Goal: Information Seeking & Learning: Learn about a topic

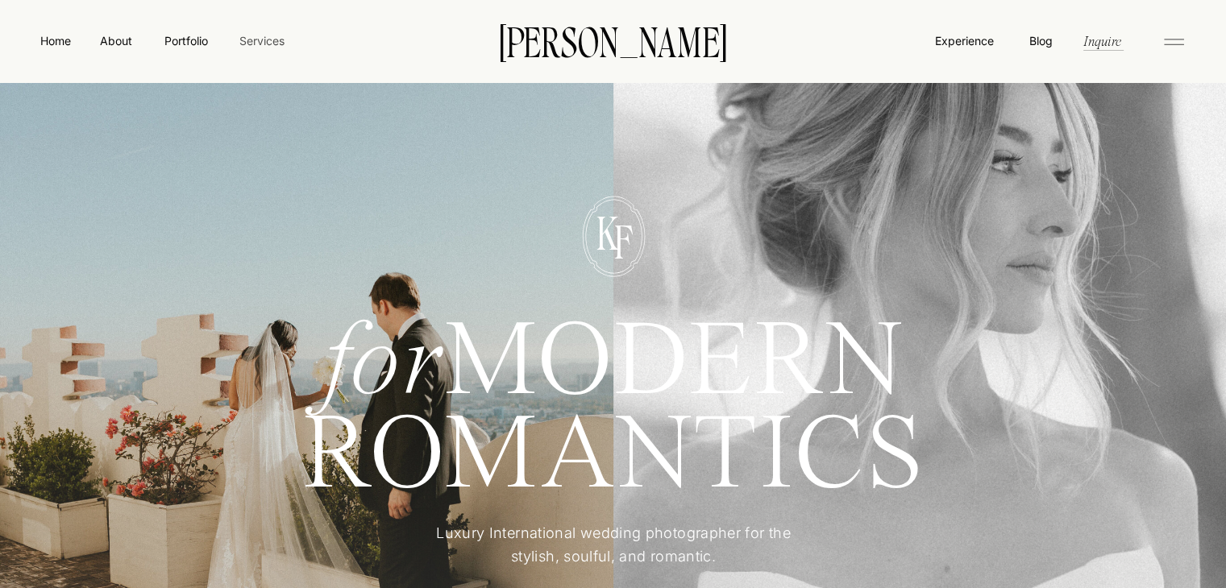
click at [238, 47] on nav "Services" at bounding box center [262, 40] width 48 height 17
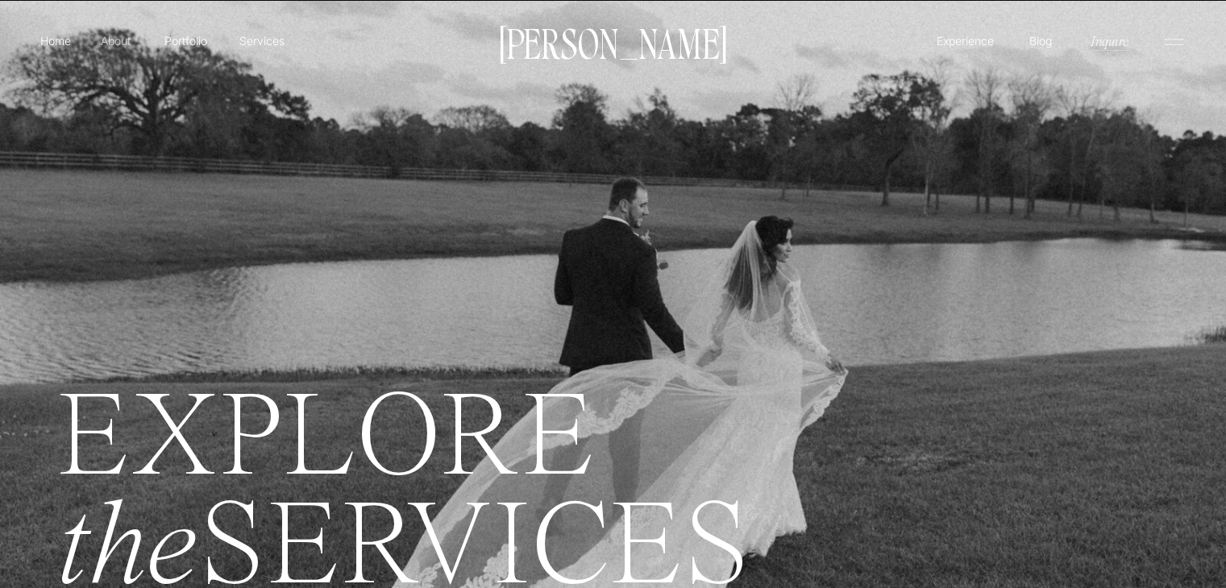
click at [117, 40] on p "About" at bounding box center [116, 40] width 36 height 16
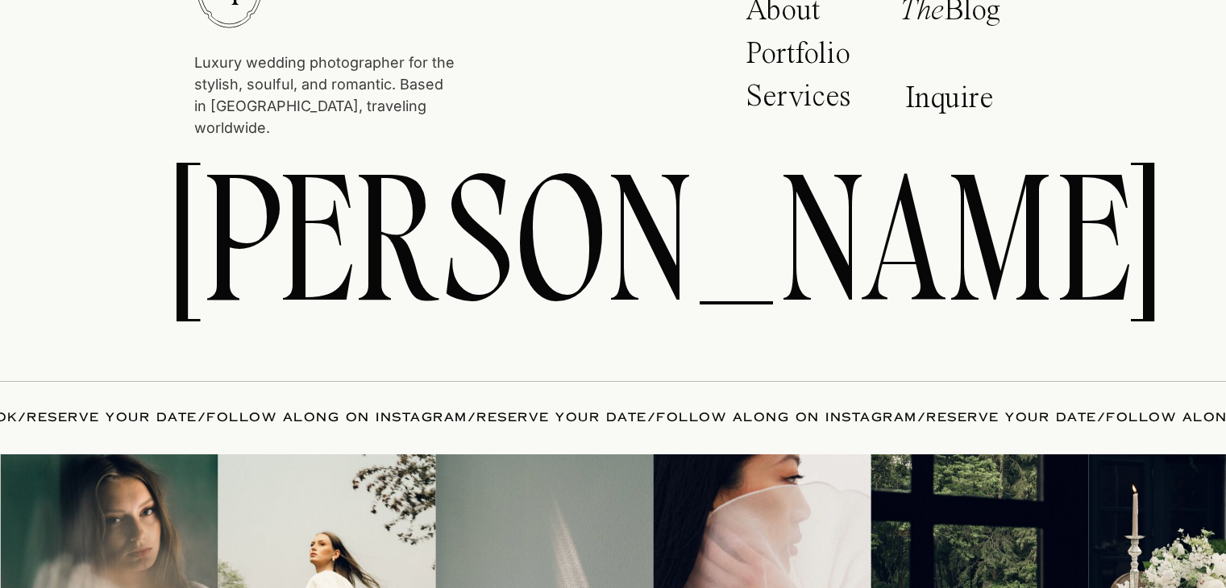
scroll to position [6123, 0]
click at [962, 90] on p "Inquire" at bounding box center [954, 101] width 98 height 37
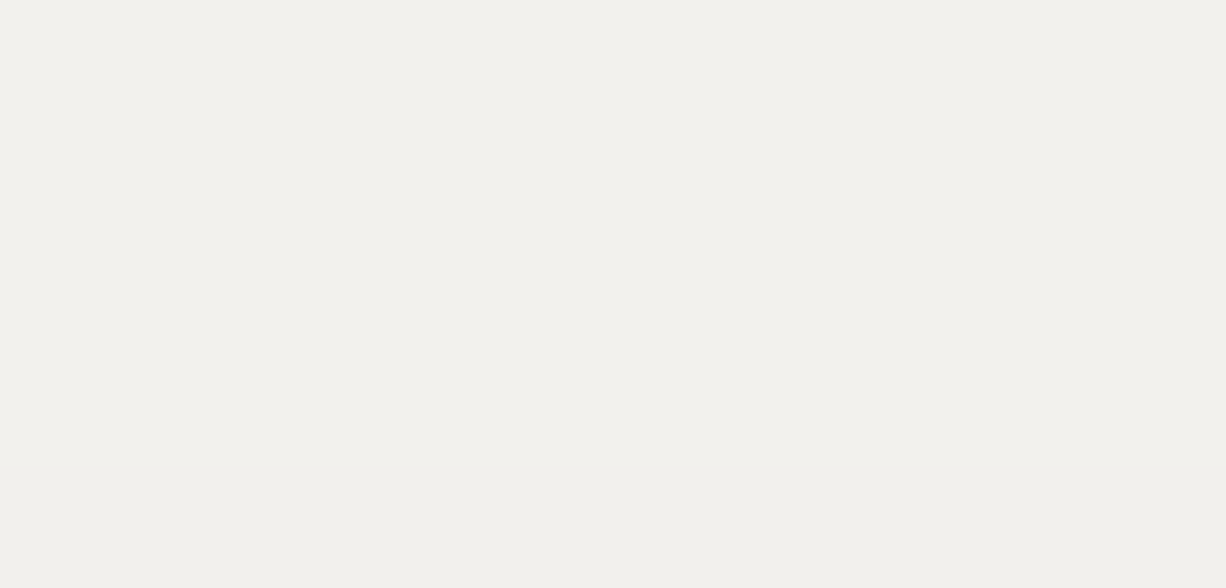
scroll to position [1202, 0]
click at [1129, 388] on div "Luxury wedding photographer for the stylish, soulful, and romantic. Based in Sa…" at bounding box center [613, 571] width 1226 height 3547
